Goal: Task Accomplishment & Management: Use online tool/utility

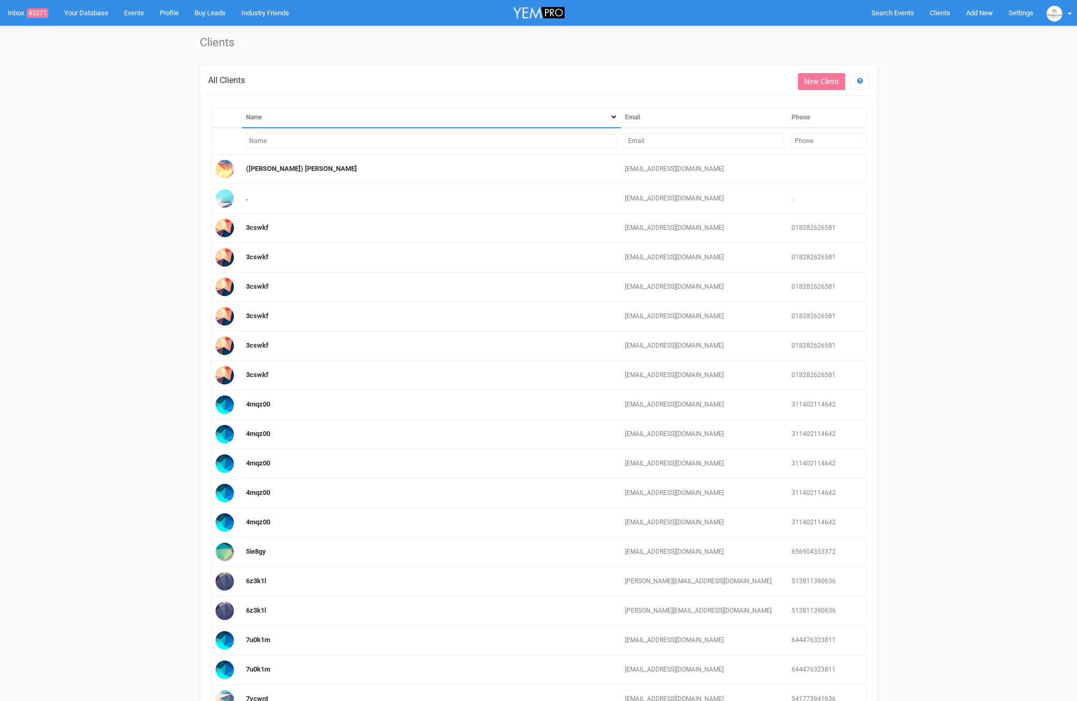
click at [678, 142] on input "text" at bounding box center [704, 140] width 158 height 15
paste input "[PERSON_NAME][EMAIL_ADDRESS][DOMAIN_NAME]"
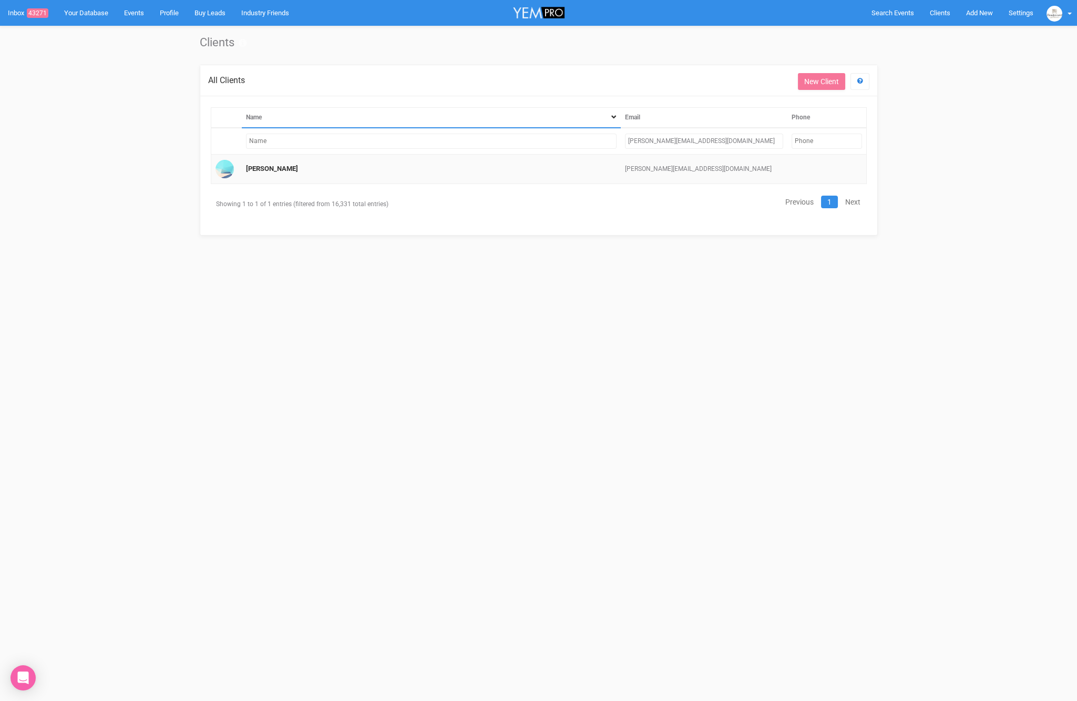
type input "[PERSON_NAME][EMAIL_ADDRESS][DOMAIN_NAME]"
drag, startPoint x: 286, startPoint y: 164, endPoint x: 278, endPoint y: 167, distance: 9.3
click at [286, 165] on td "[PERSON_NAME]" at bounding box center [431, 169] width 379 height 29
click at [273, 168] on link "[PERSON_NAME]" at bounding box center [272, 169] width 52 height 8
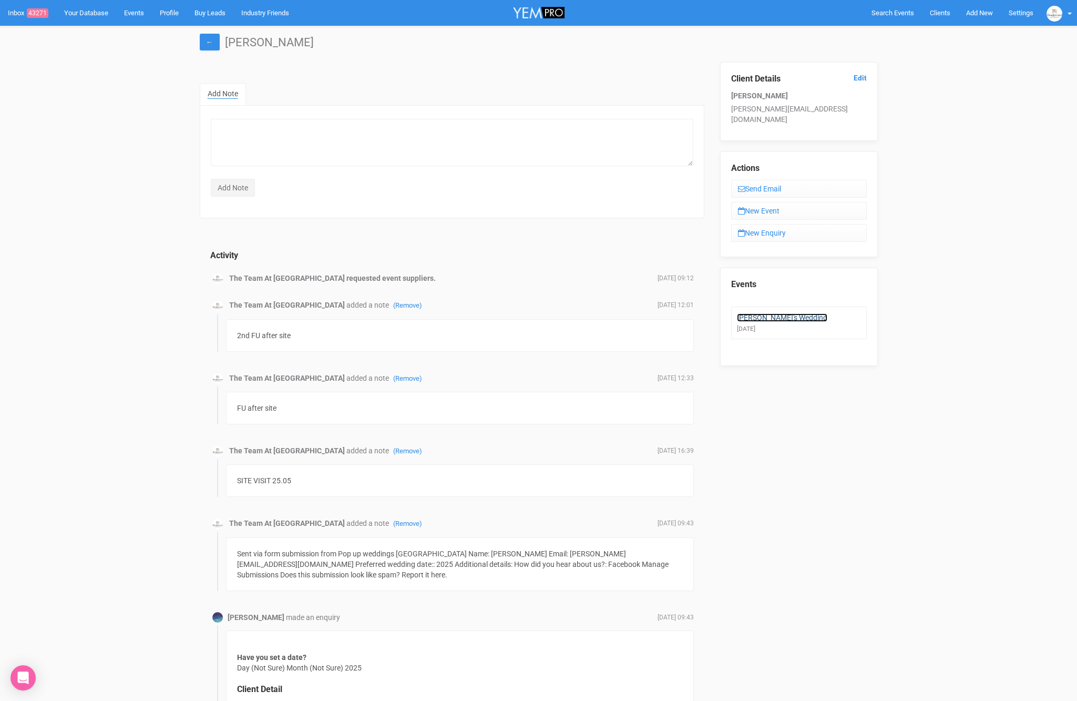
click at [765, 313] on link "[PERSON_NAME]'s Wedding" at bounding box center [782, 317] width 90 height 8
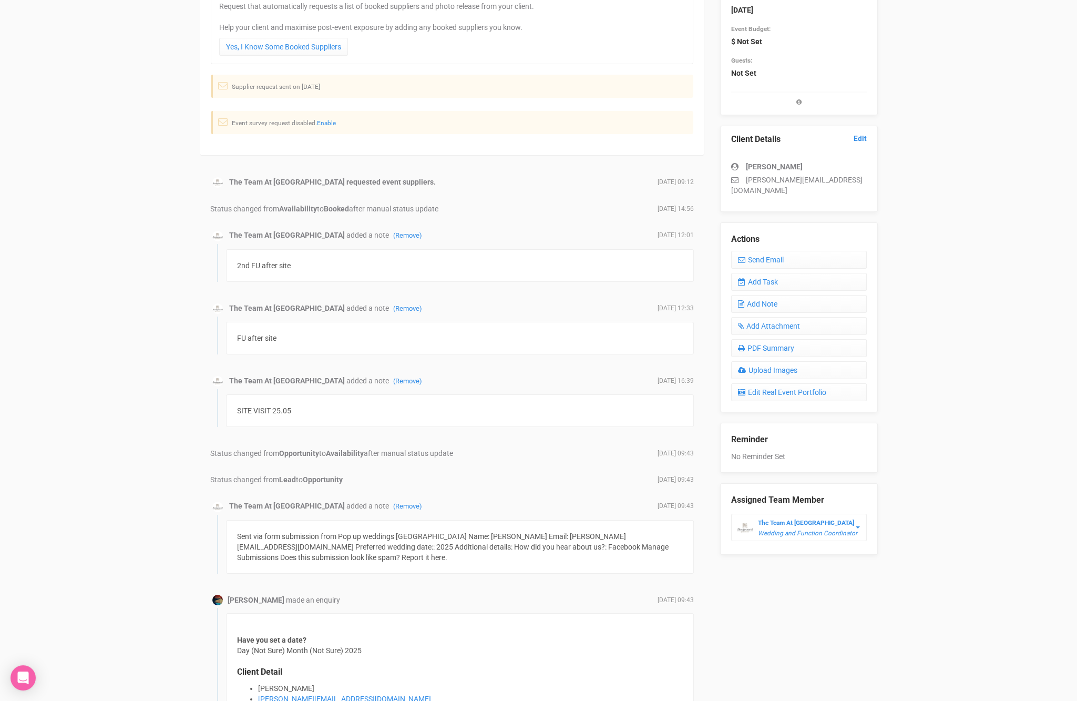
scroll to position [250, 0]
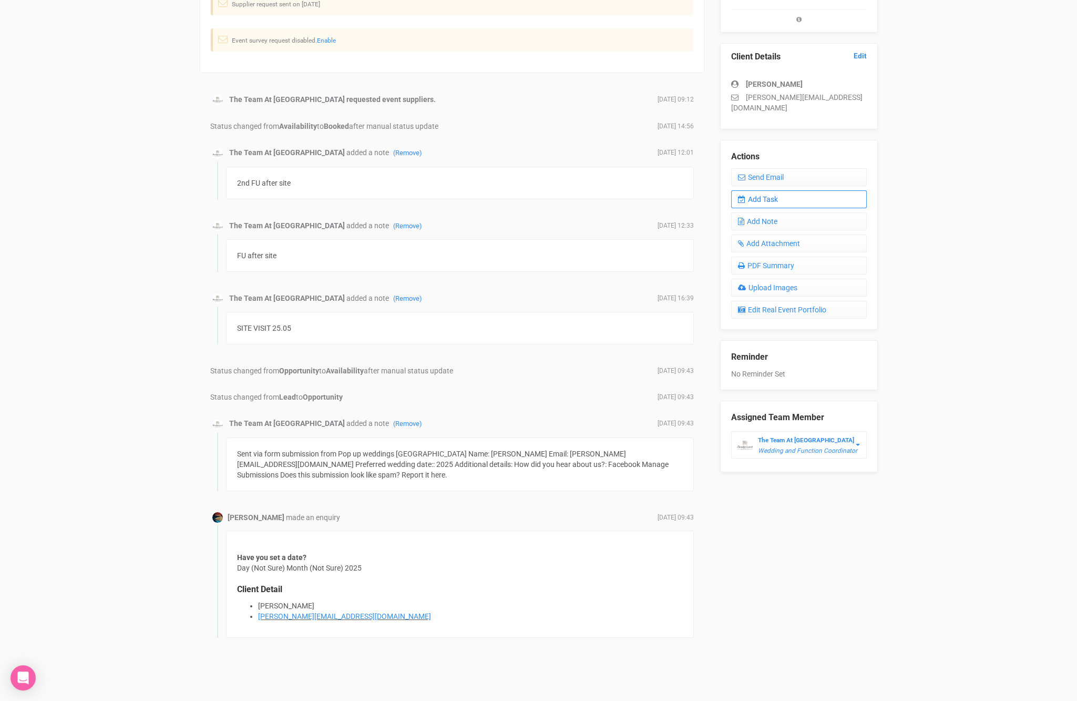
click at [791, 190] on link "Add Task" at bounding box center [799, 199] width 136 height 18
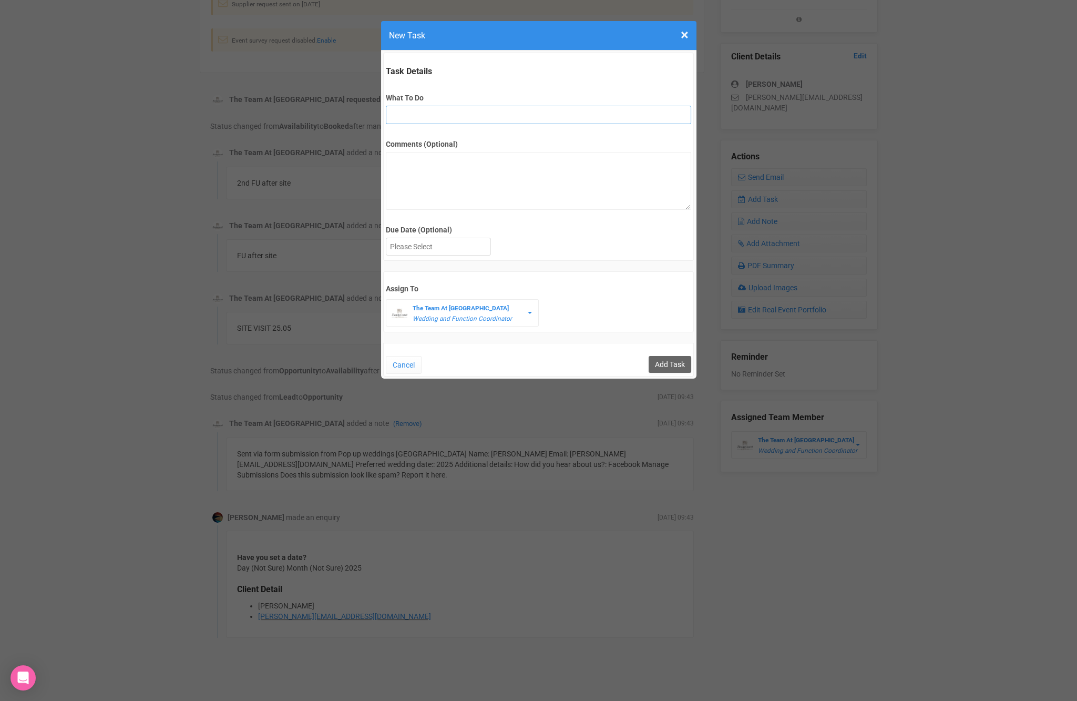
drag, startPoint x: 404, startPoint y: 109, endPoint x: 405, endPoint y: 115, distance: 6.4
click at [404, 109] on input "What To Do" at bounding box center [538, 115] width 305 height 18
type input "reminder for invoice payment"
click at [422, 241] on div at bounding box center [438, 246] width 104 height 17
click at [671, 360] on input "Add Task" at bounding box center [670, 364] width 43 height 17
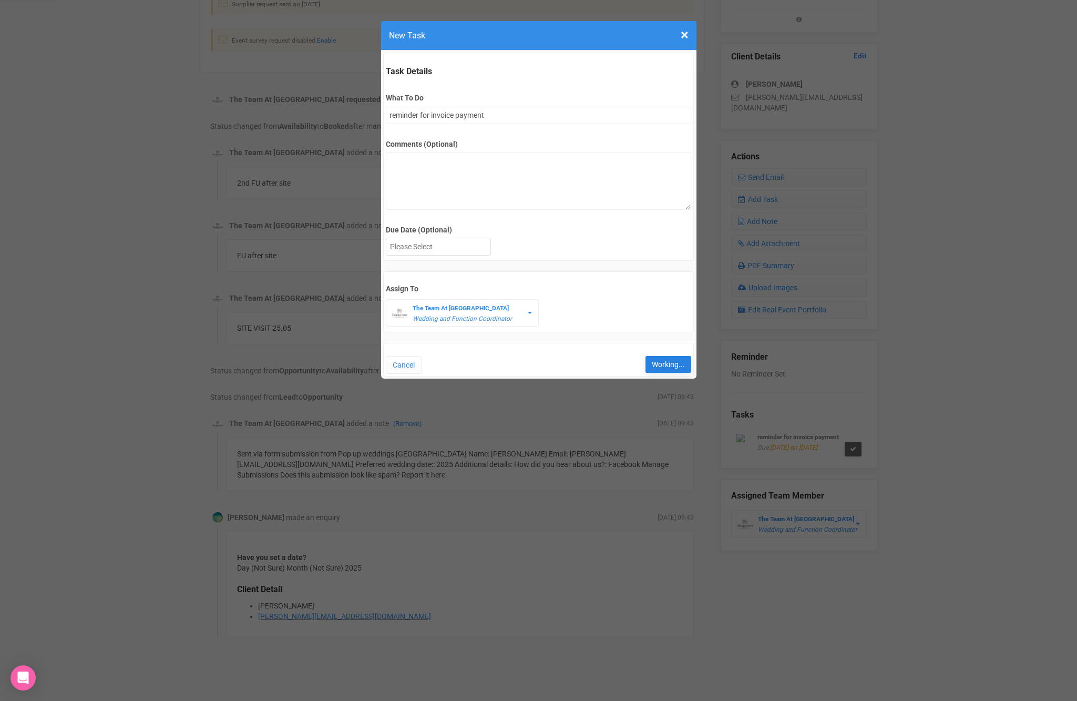
type input "Save"
